Goal: Information Seeking & Learning: Learn about a topic

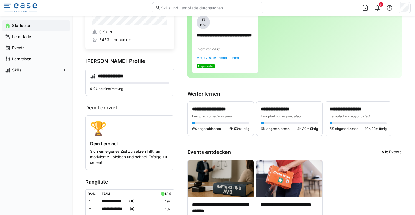
scroll to position [35, 0]
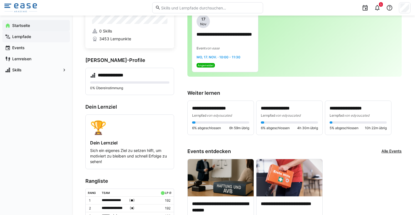
click at [32, 36] on span "Lernpfade" at bounding box center [39, 37] width 56 height 6
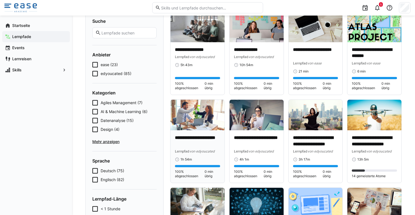
scroll to position [46, 0]
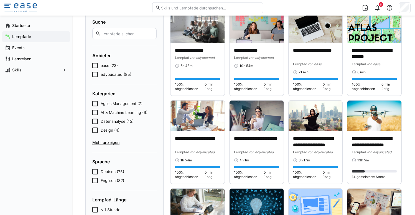
click at [95, 66] on icon at bounding box center [95, 66] width 6 height 6
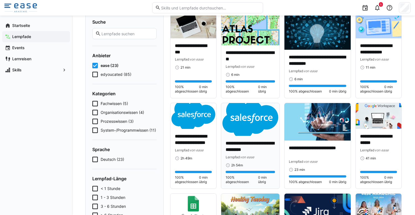
click at [252, 125] on img at bounding box center [250, 119] width 58 height 33
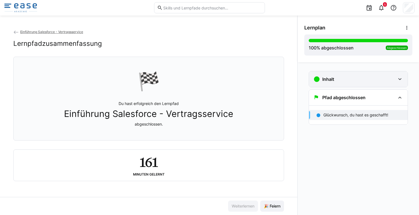
click at [347, 81] on div "Inhalt" at bounding box center [355, 79] width 82 height 7
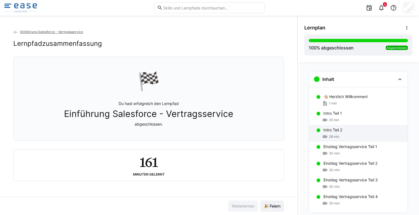
click at [347, 140] on div "Intro Teil 2 28 min" at bounding box center [358, 133] width 99 height 17
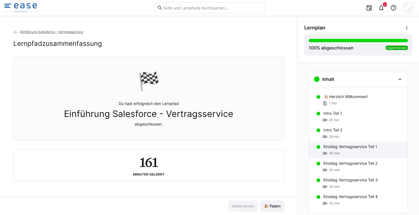
scroll to position [9, 0]
